Goal: Task Accomplishment & Management: Complete application form

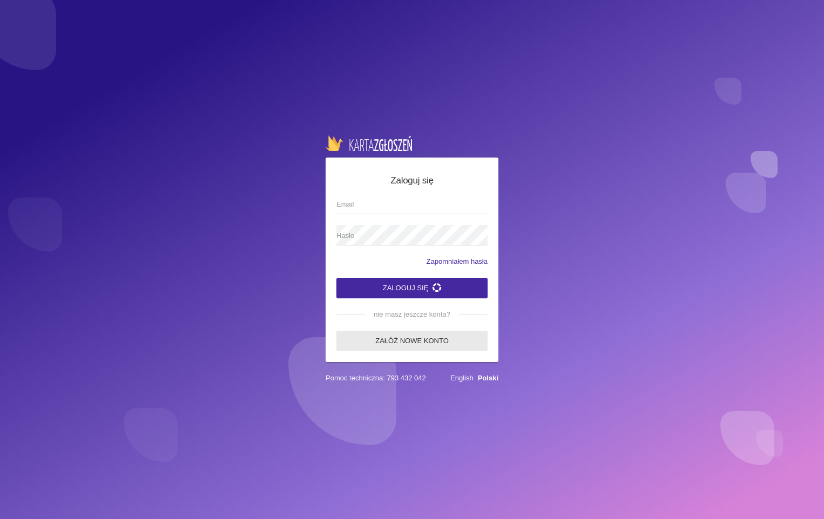
click at [425, 340] on link "Załóż nowe konto" at bounding box center [411, 341] width 151 height 21
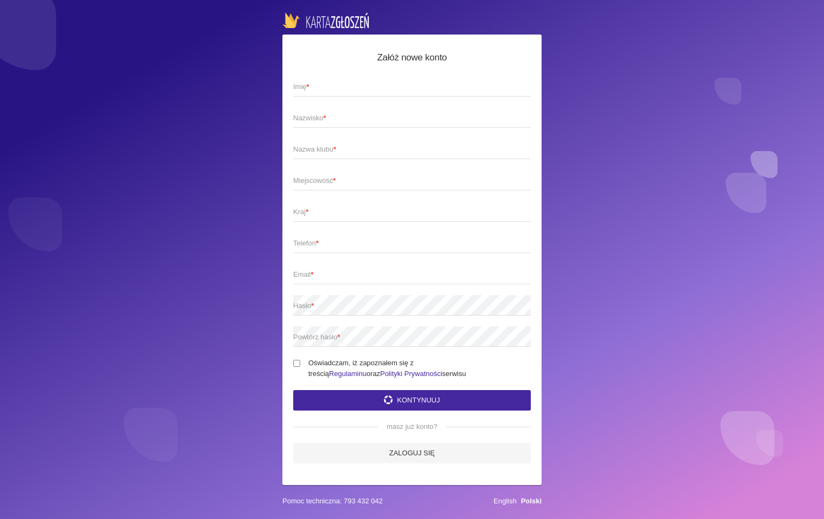
click at [377, 91] on span "Imię *" at bounding box center [406, 87] width 227 height 11
click at [377, 91] on input "Imię *" at bounding box center [412, 86] width 238 height 21
type input "[PERSON_NAME]"
click at [367, 117] on span "Nazwisko *" at bounding box center [406, 118] width 227 height 11
click at [367, 117] on input "Nazwisko *" at bounding box center [412, 117] width 238 height 21
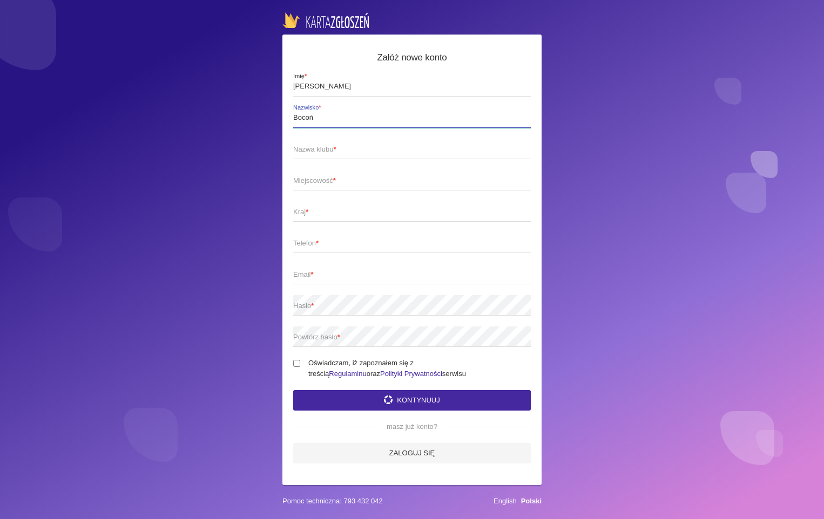
type input "Bocoń"
click at [359, 144] on span "Nazwa klubu *" at bounding box center [406, 149] width 227 height 11
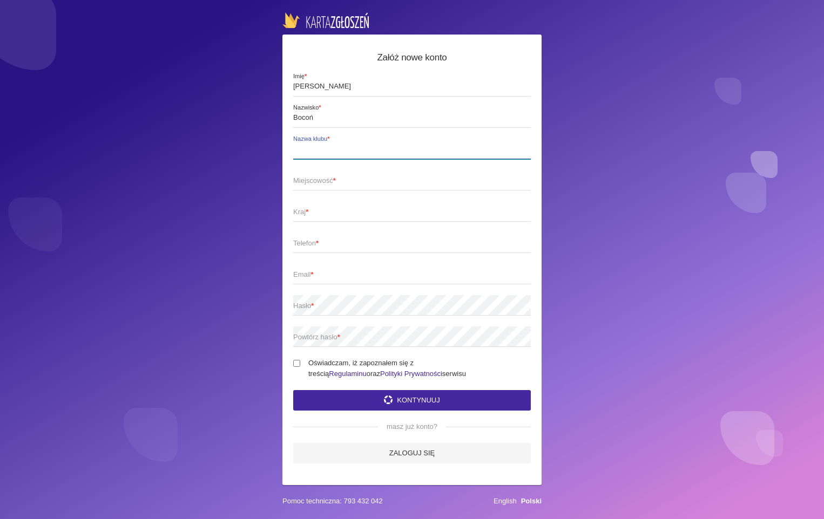
click at [359, 141] on input "Nazwa klubu *" at bounding box center [412, 149] width 238 height 21
click at [356, 175] on span "Miejscowość *" at bounding box center [406, 180] width 227 height 11
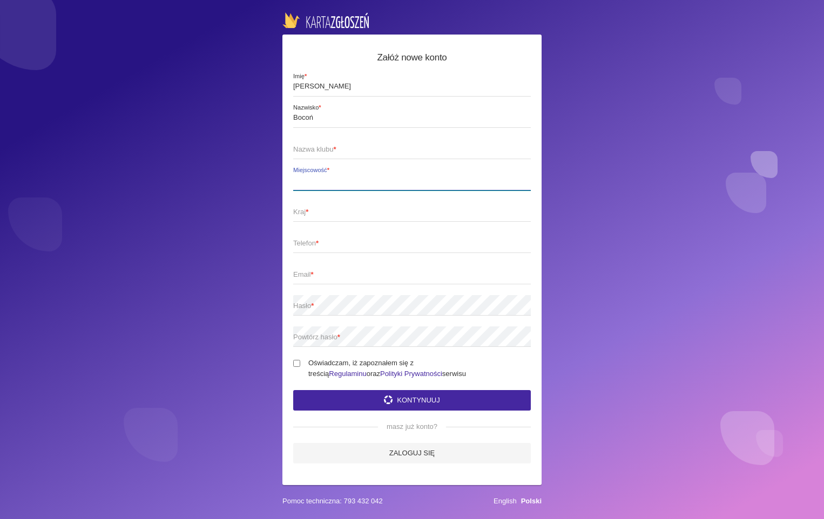
click at [356, 173] on input "Miejscowość *" at bounding box center [412, 180] width 238 height 21
type input "Strzyżów"
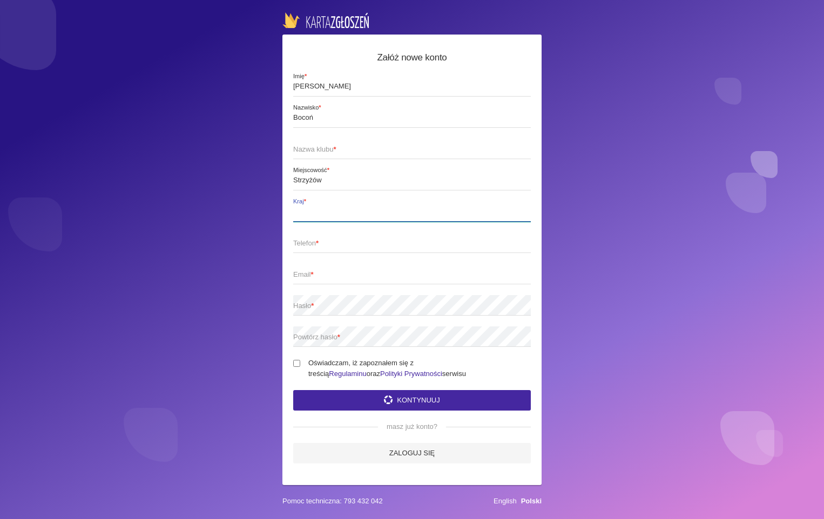
type input "Polska"
type input "669119652"
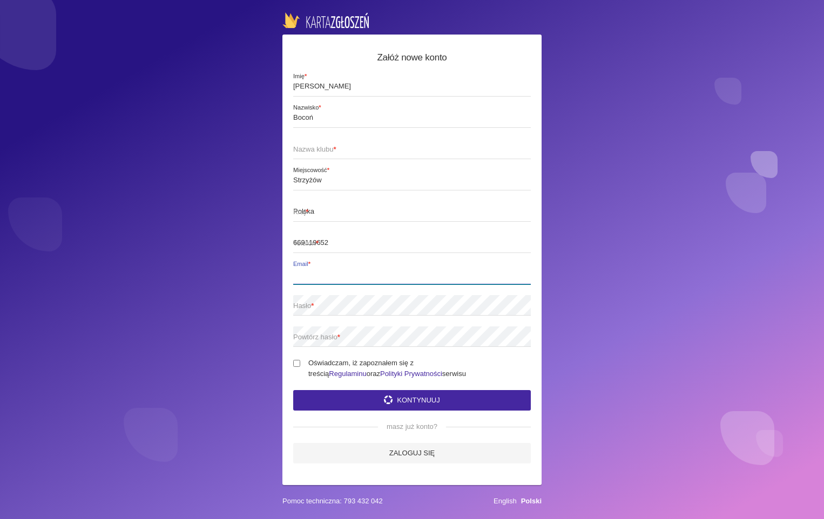
type input "[EMAIL_ADDRESS][DOMAIN_NAME]"
click at [341, 145] on span "Nazwa klubu *" at bounding box center [406, 149] width 227 height 11
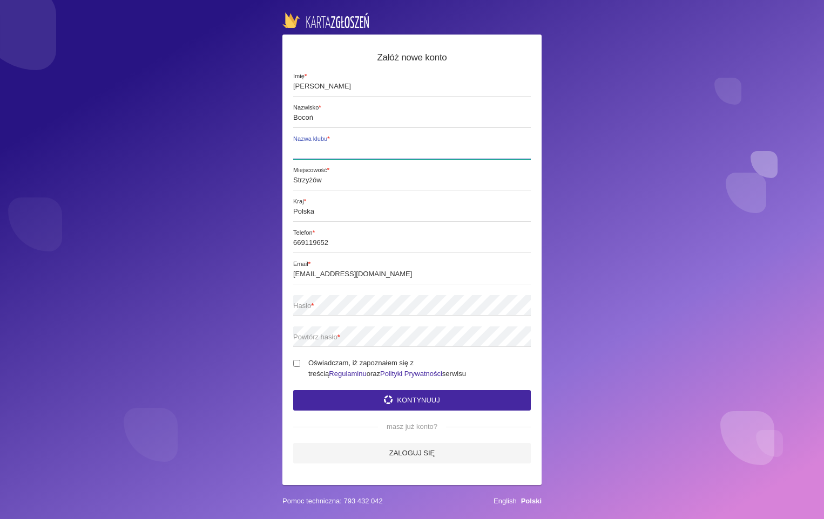
click at [341, 145] on input "Nazwa klubu *" at bounding box center [412, 149] width 238 height 21
type input "Soul"
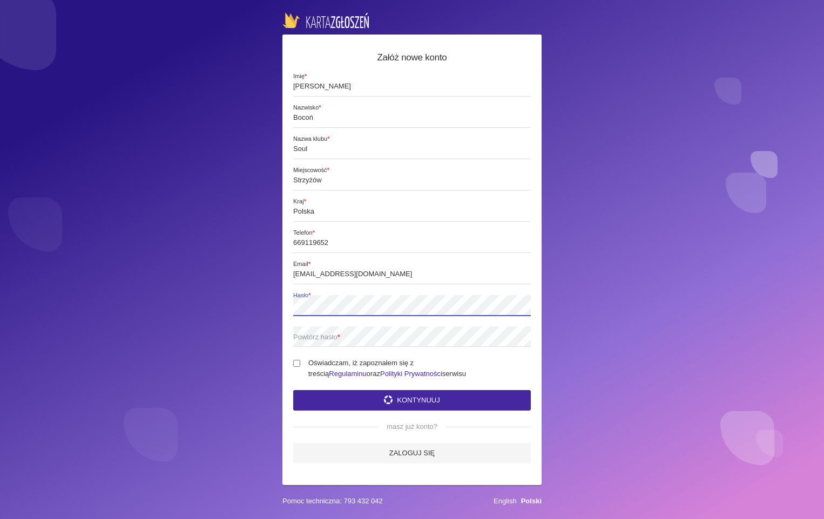
click at [329, 295] on label "Hasło *" at bounding box center [412, 305] width 238 height 21
click at [296, 360] on input "Oświadczam, iż zapoznałem się z treścią Regulaminu oraz Polityki Prywatności se…" at bounding box center [296, 363] width 7 height 7
checkbox input "true"
click at [474, 395] on button "Kontynuuj" at bounding box center [412, 400] width 238 height 21
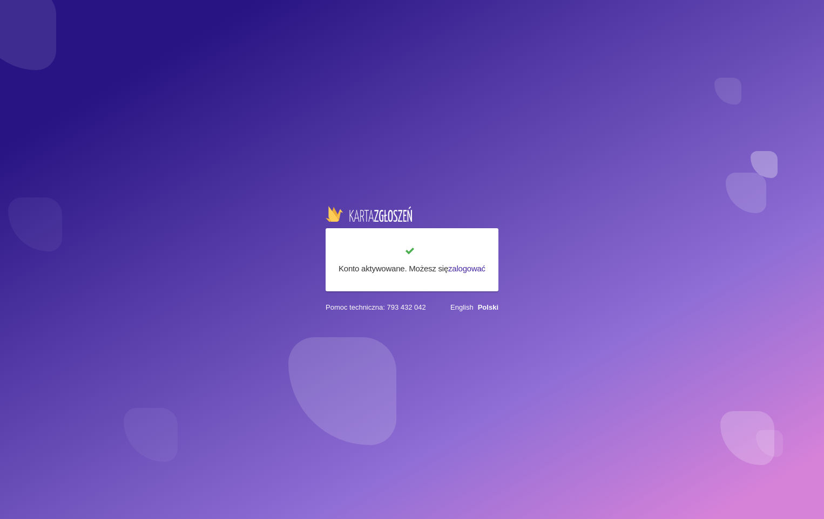
click at [468, 269] on link "zalogować" at bounding box center [466, 268] width 37 height 9
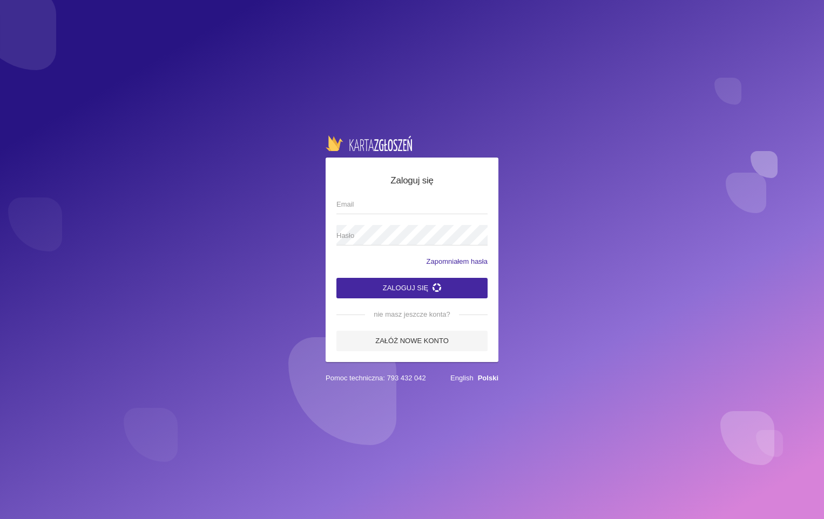
type input "[EMAIL_ADDRESS][DOMAIN_NAME]"
click at [465, 287] on button "Zaloguj się" at bounding box center [411, 288] width 151 height 21
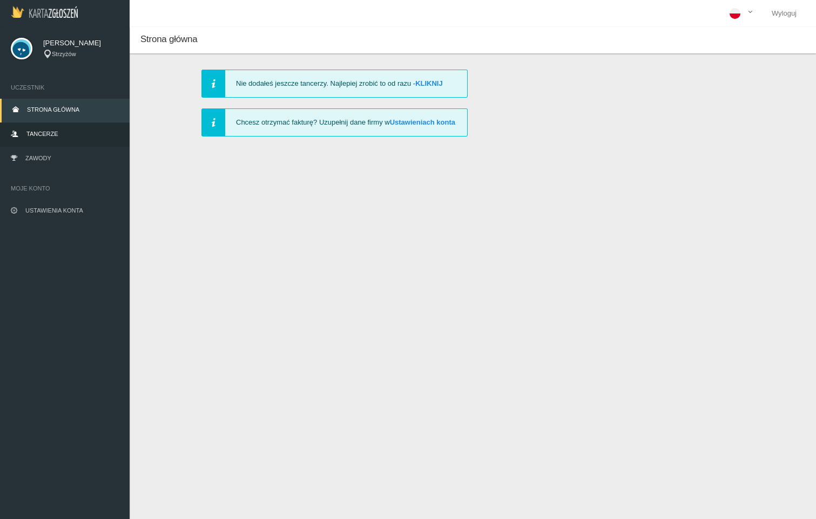
click at [72, 142] on link "Tancerze" at bounding box center [65, 135] width 130 height 24
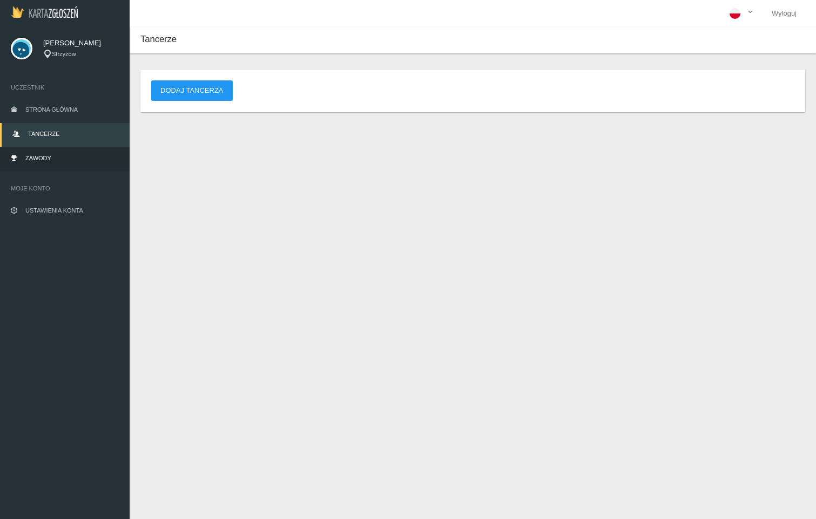
click at [72, 157] on link "Zawody" at bounding box center [65, 159] width 130 height 24
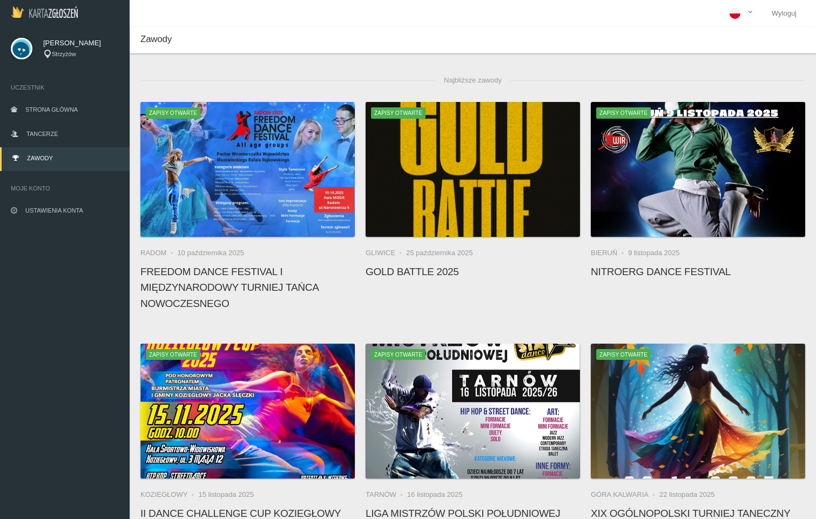
click at [206, 47] on div "Zawody" at bounding box center [473, 40] width 686 height 26
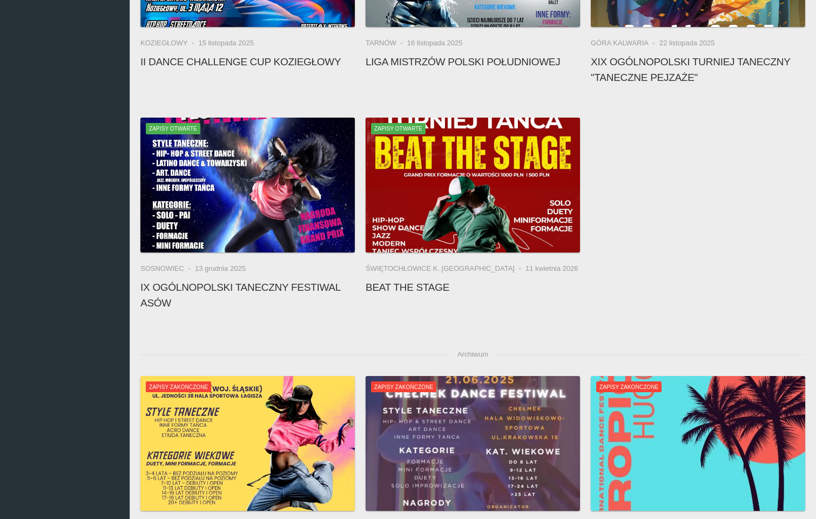
scroll to position [465, 0]
